Goal: Check status: Check status

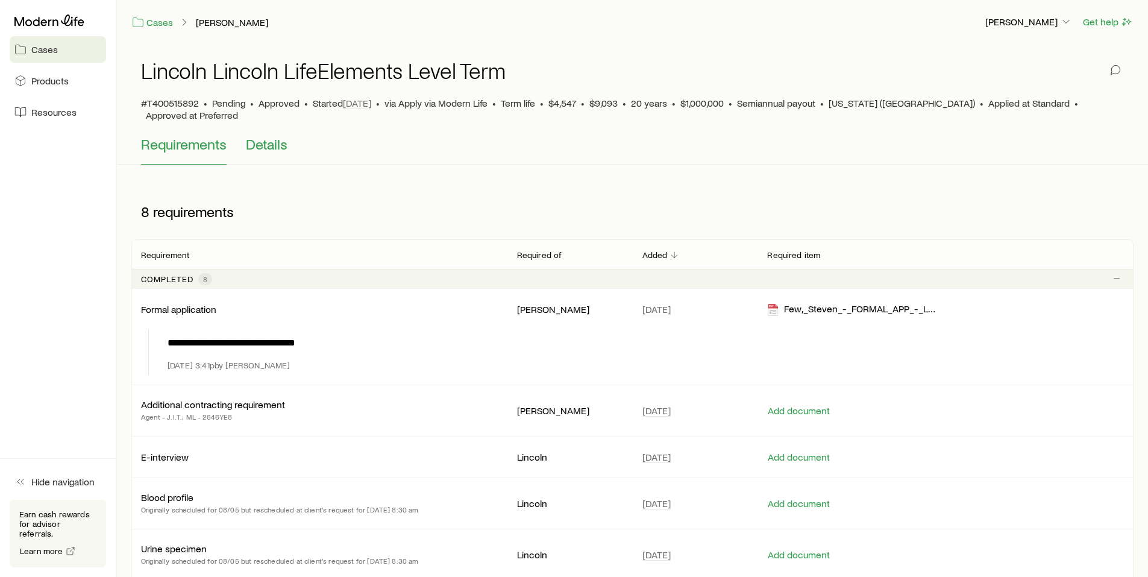
click at [266, 136] on span "Details" at bounding box center [267, 144] width 42 height 17
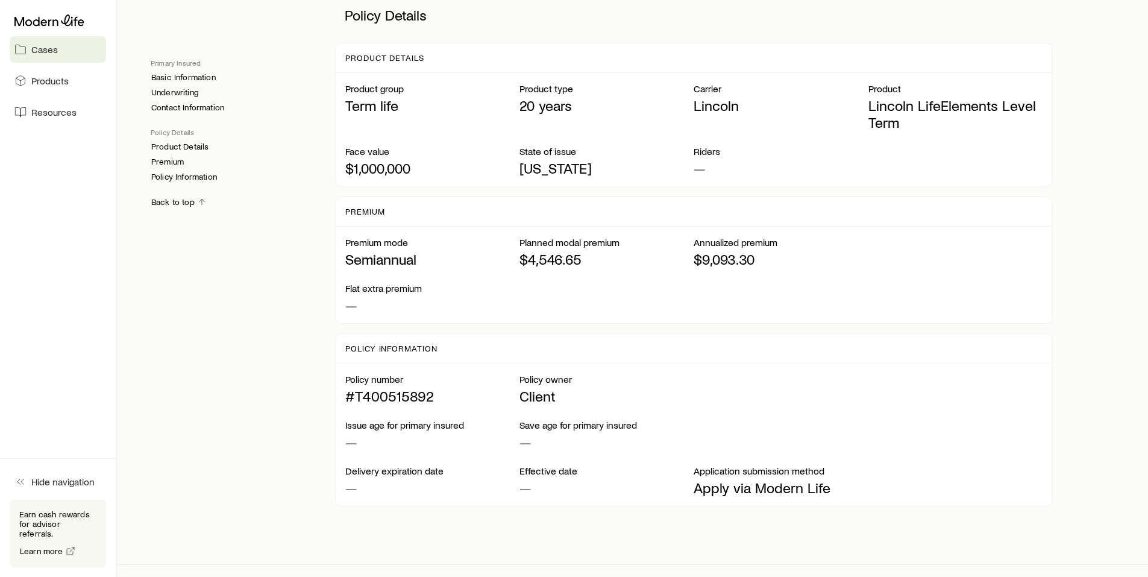
scroll to position [820, 0]
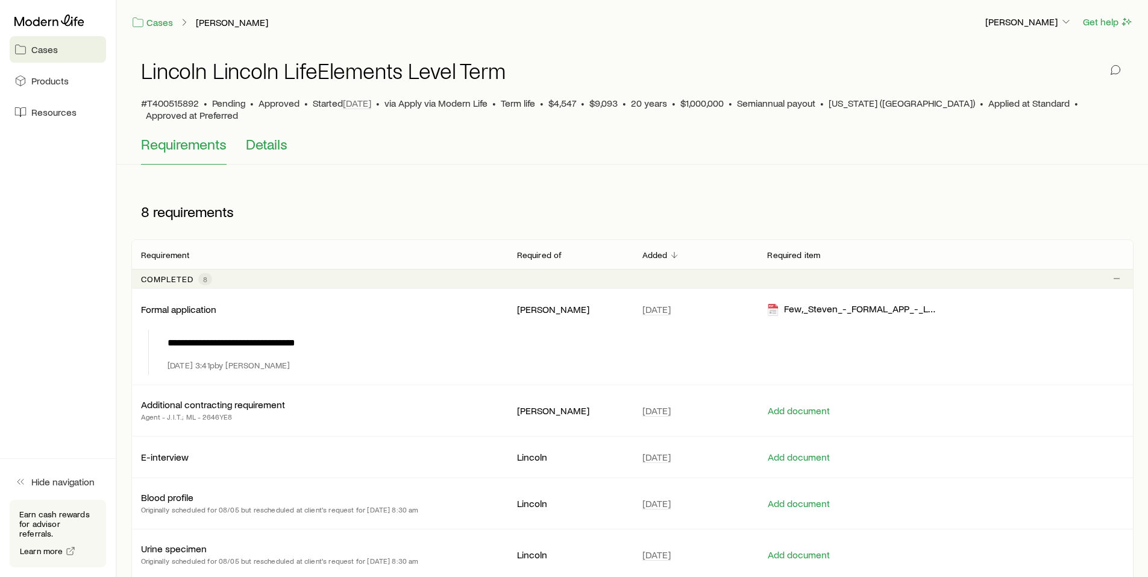
click at [275, 136] on span "Details" at bounding box center [267, 144] width 42 height 17
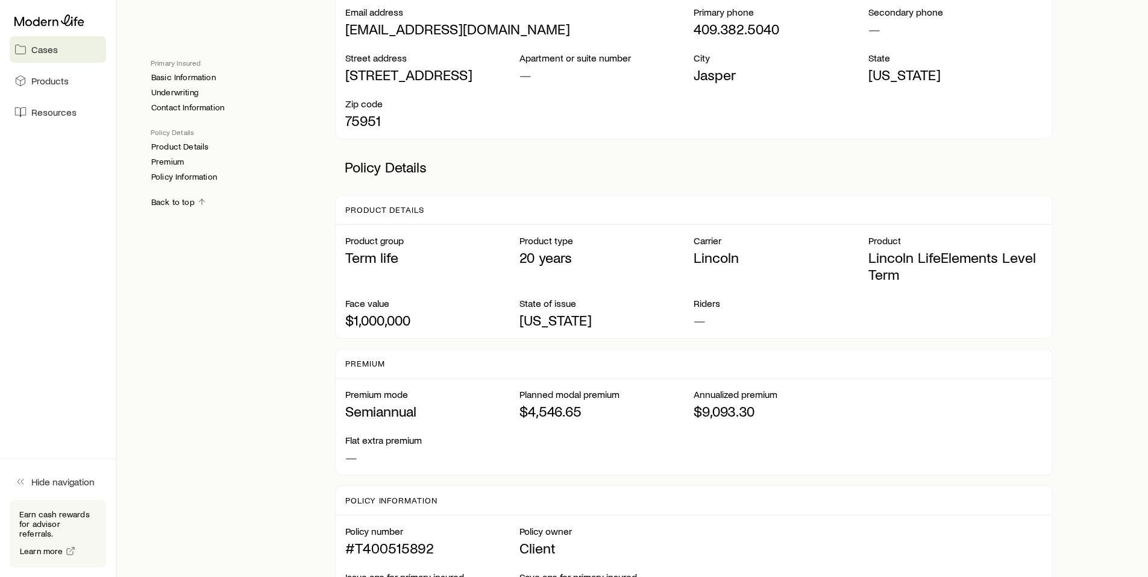
scroll to position [603, 0]
